Goal: Task Accomplishment & Management: Use online tool/utility

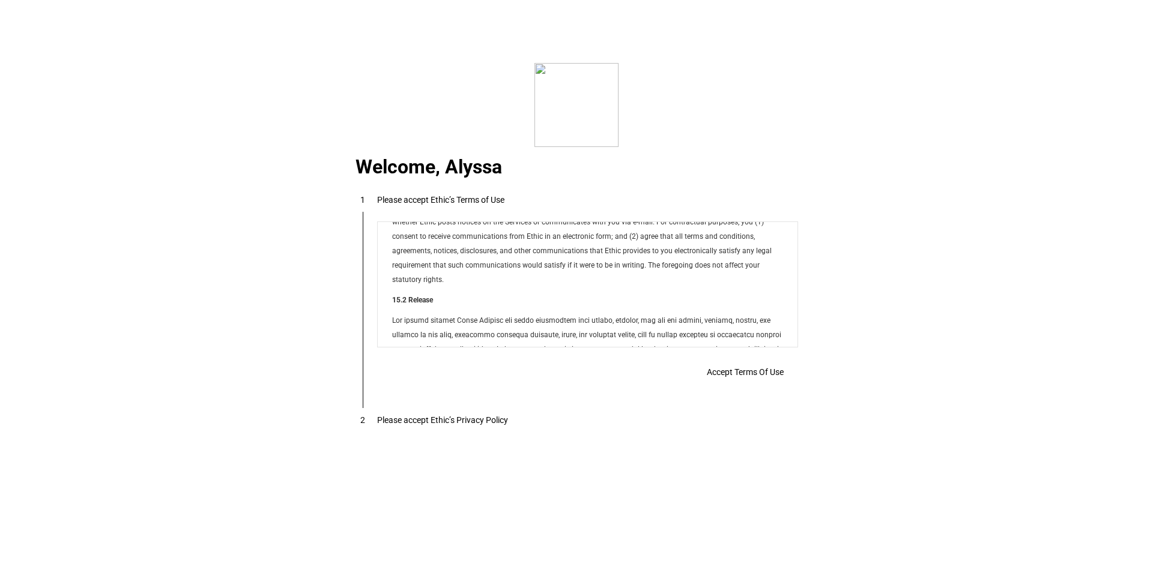
scroll to position [9721, 0]
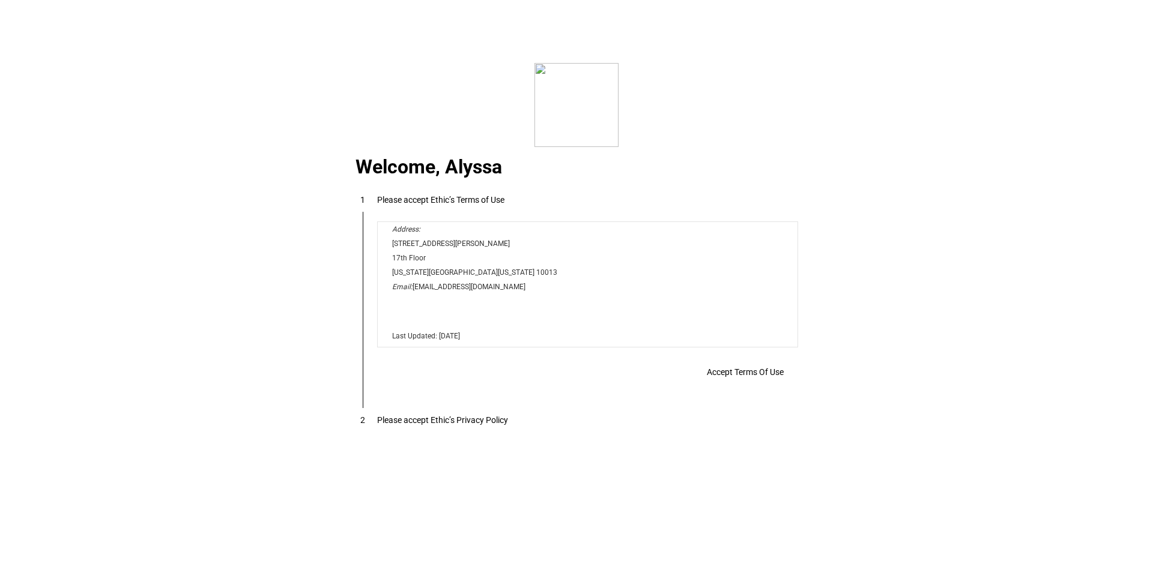
click at [728, 373] on span "Accept Terms Of Use" at bounding box center [745, 372] width 77 height 10
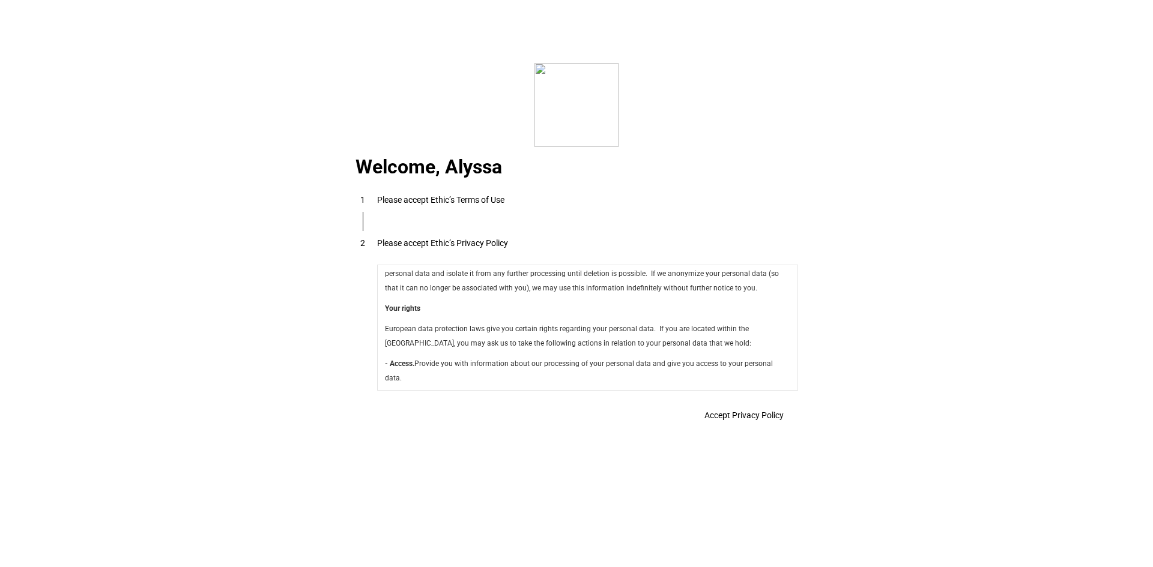
scroll to position [4273, 0]
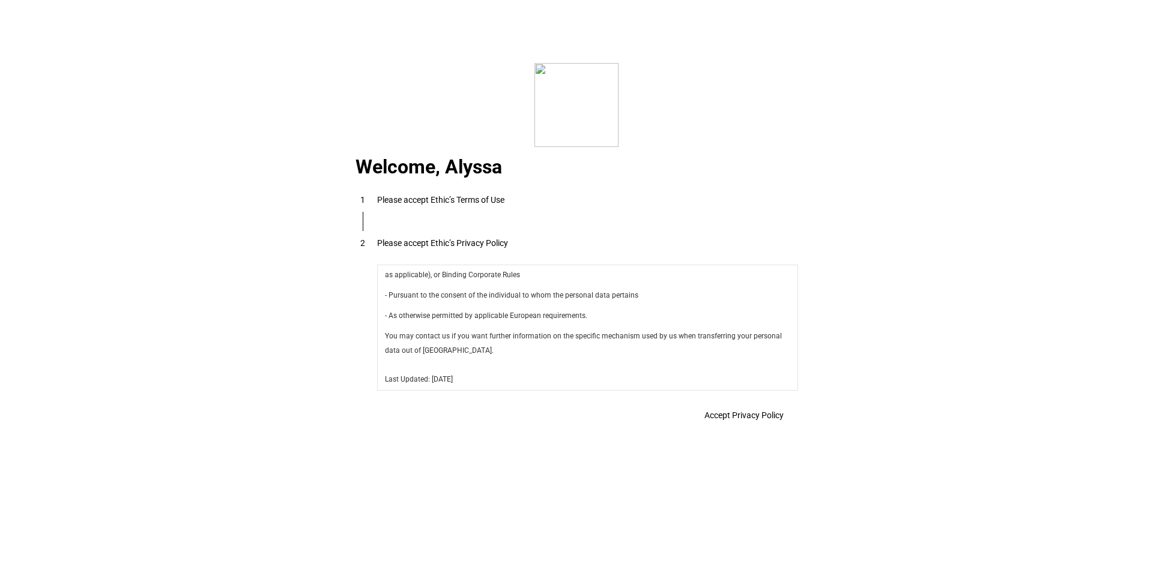
drag, startPoint x: 685, startPoint y: 401, endPoint x: 696, endPoint y: 431, distance: 31.9
click at [687, 403] on eth-disclaimer-view "Accept Privacy Policy" at bounding box center [587, 411] width 421 height 34
click at [696, 430] on span at bounding box center [744, 415] width 108 height 29
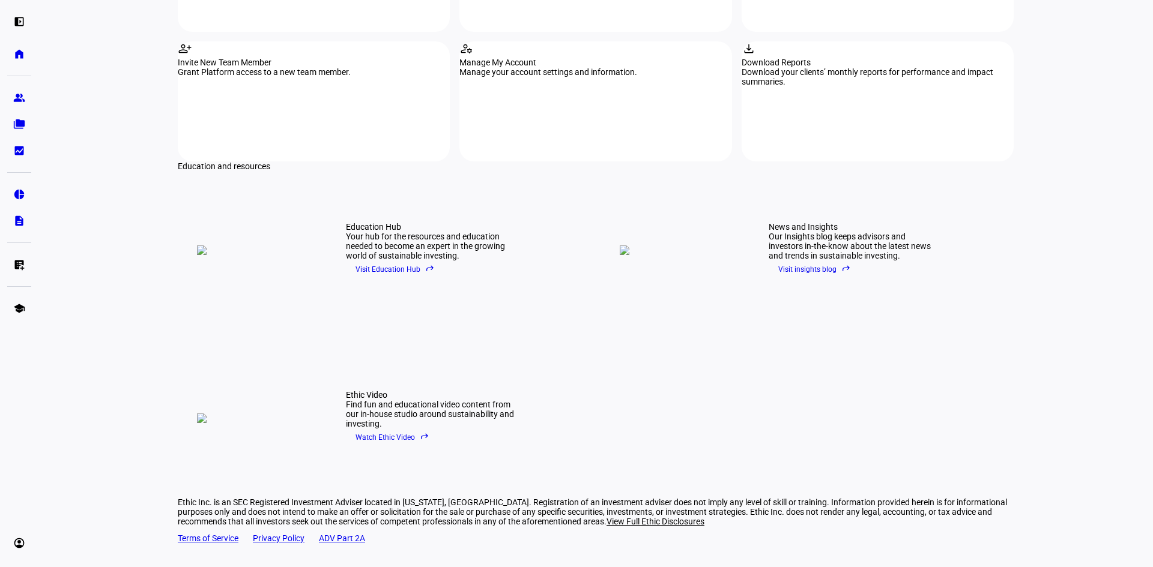
scroll to position [0, 0]
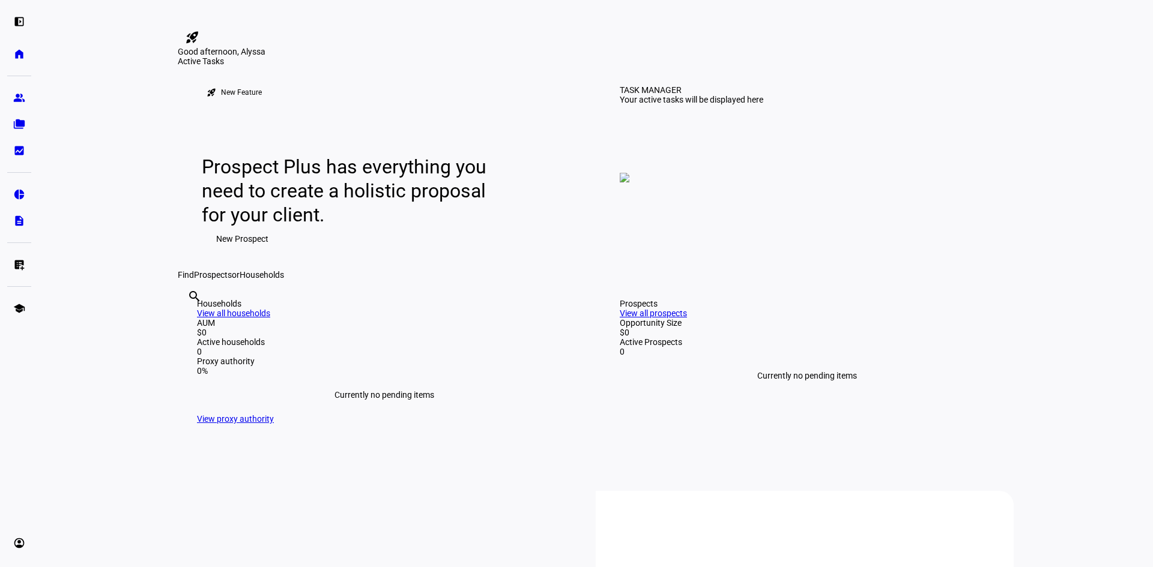
drag, startPoint x: 887, startPoint y: 147, endPoint x: 942, endPoint y: 61, distance: 101.7
